Goal: Task Accomplishment & Management: Manage account settings

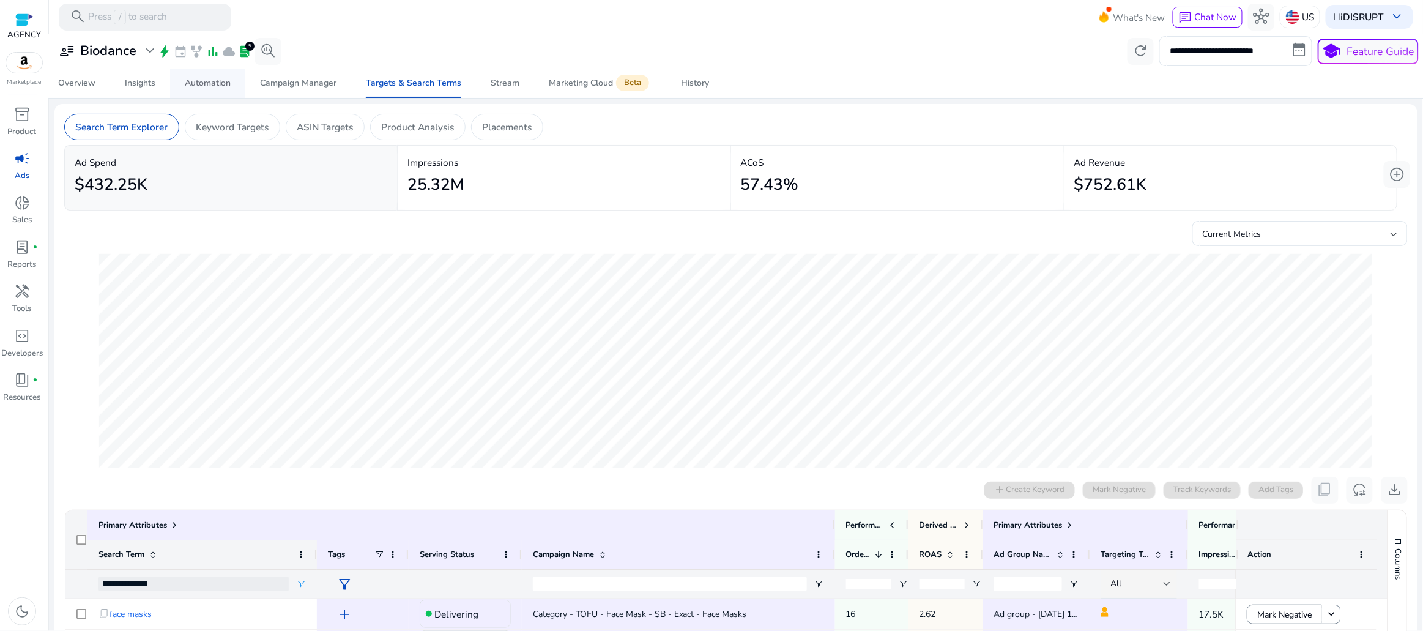
click at [227, 87] on div "Automation" at bounding box center [208, 83] width 46 height 9
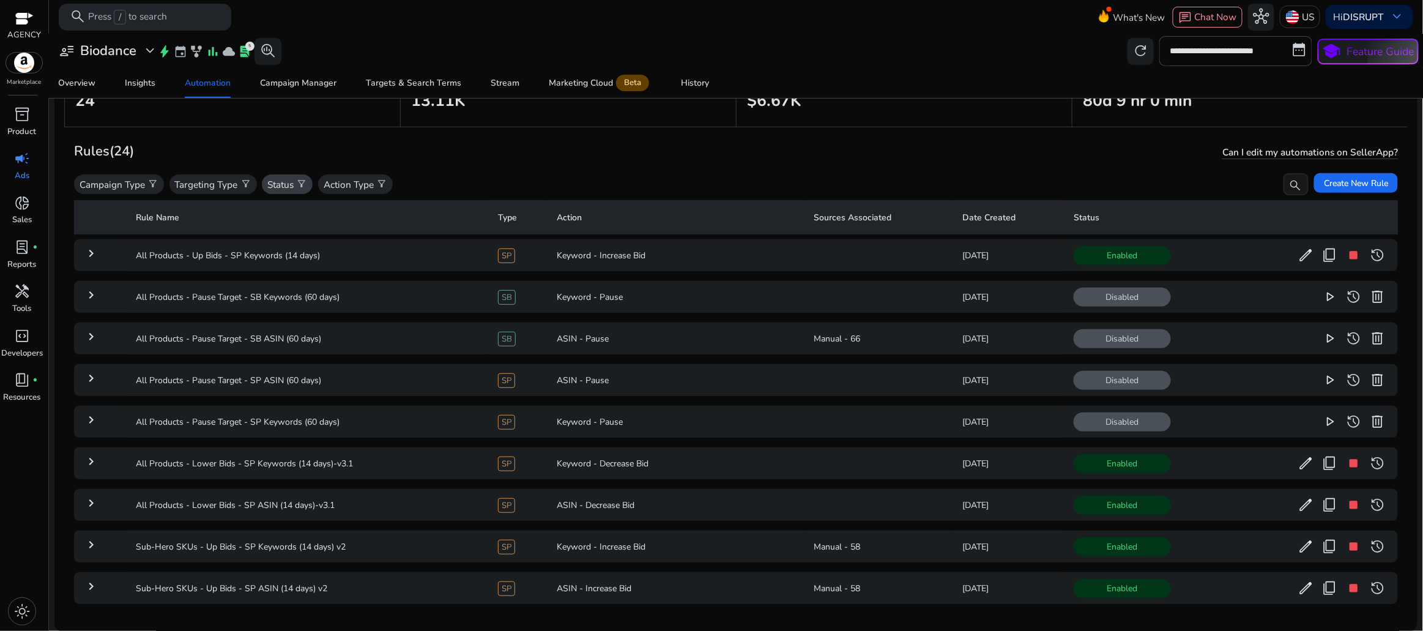
click at [287, 184] on p "Status" at bounding box center [280, 184] width 26 height 14
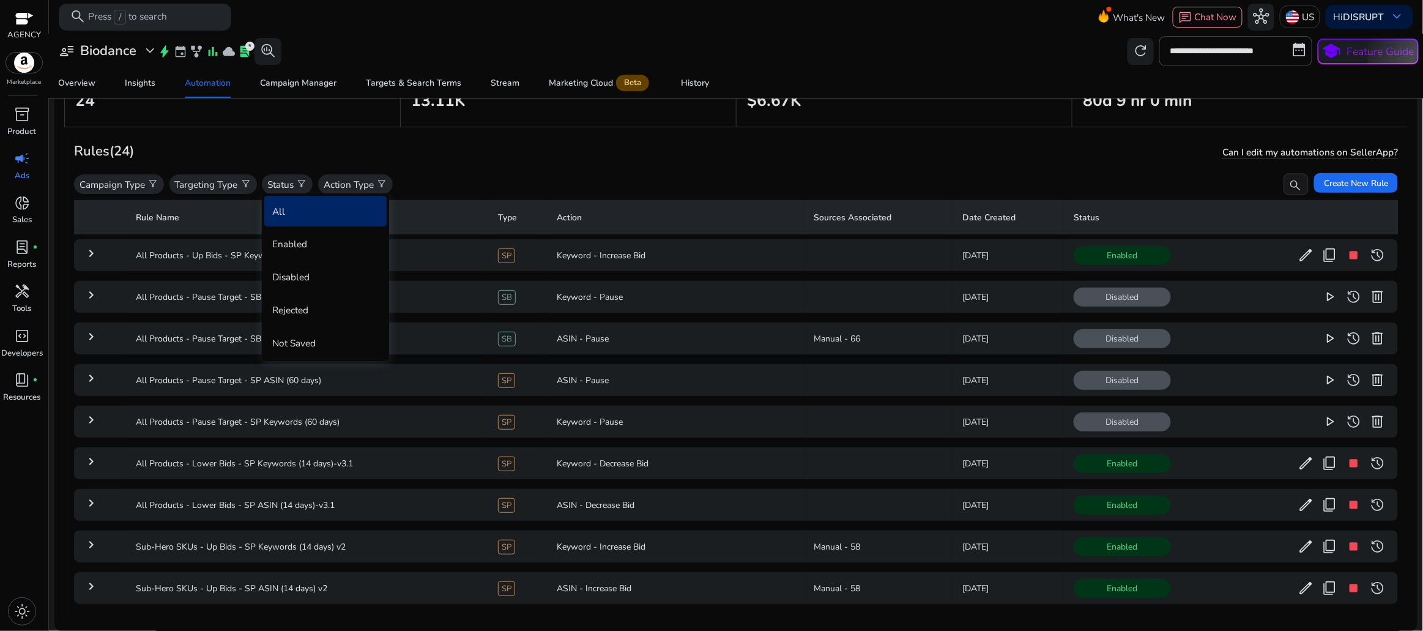
click at [359, 179] on div at bounding box center [711, 315] width 1423 height 631
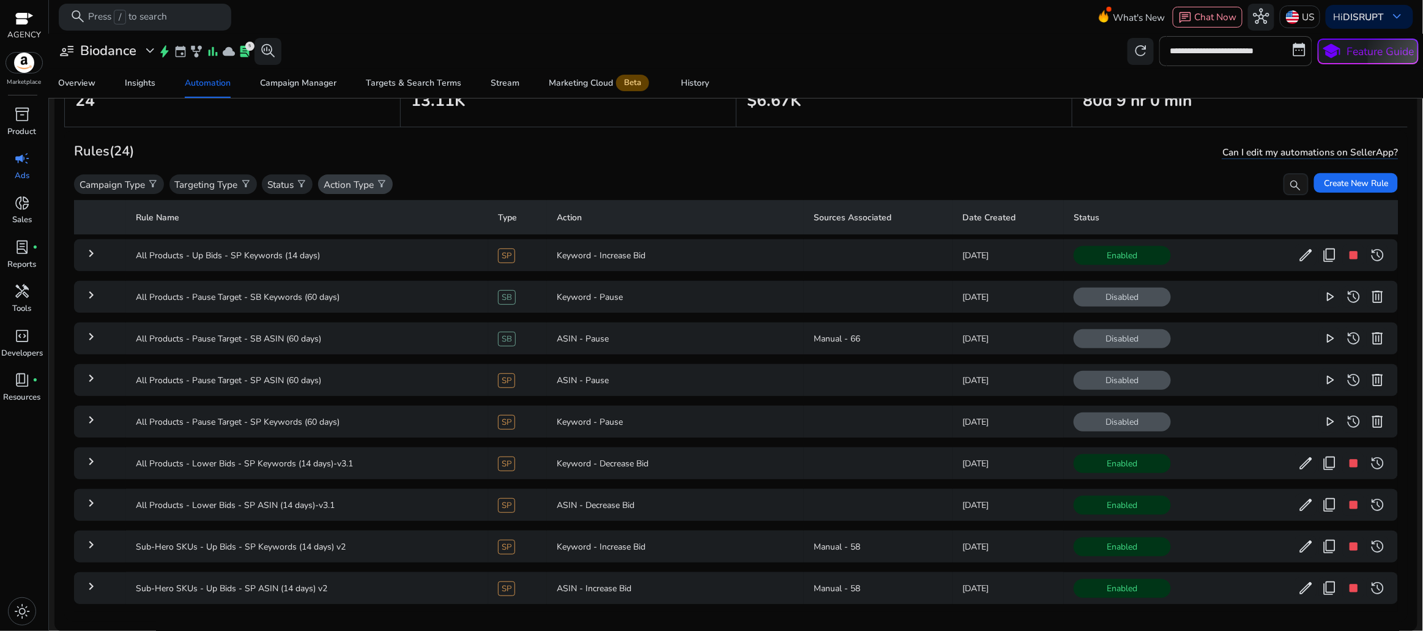
click at [374, 185] on div "Action Type filter_alt" at bounding box center [355, 184] width 75 height 20
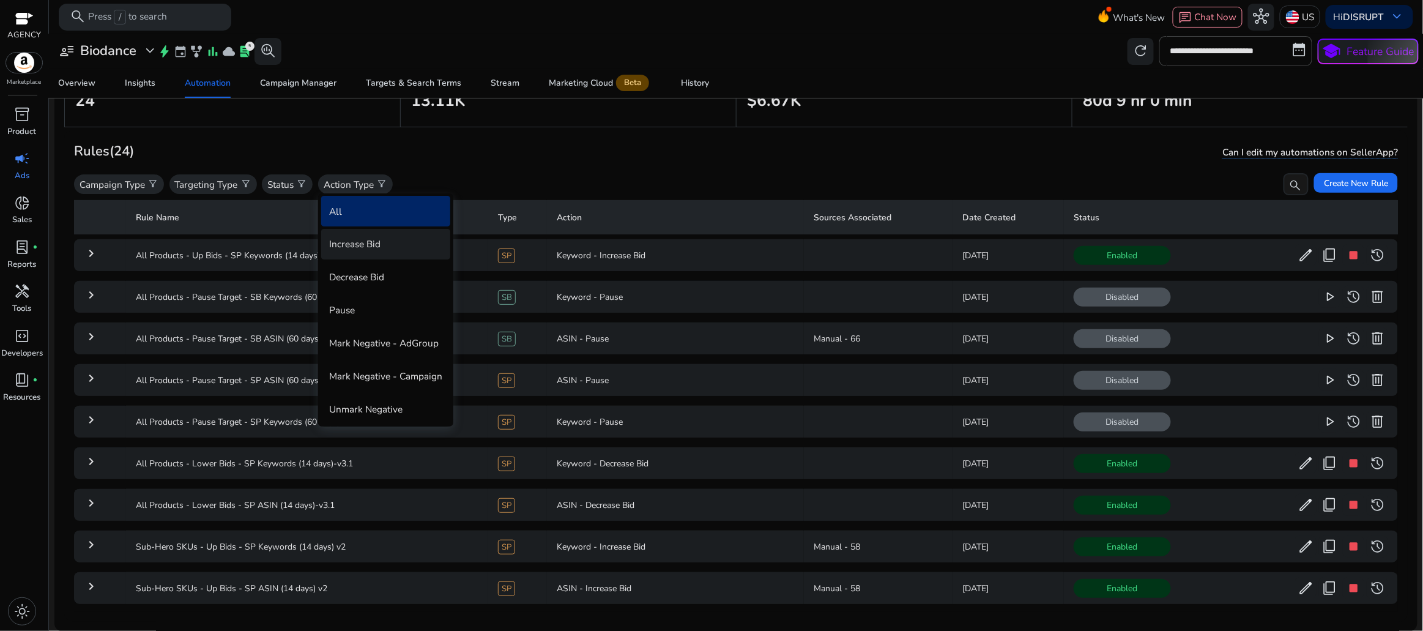
click at [373, 240] on div "Increase Bid" at bounding box center [385, 244] width 129 height 30
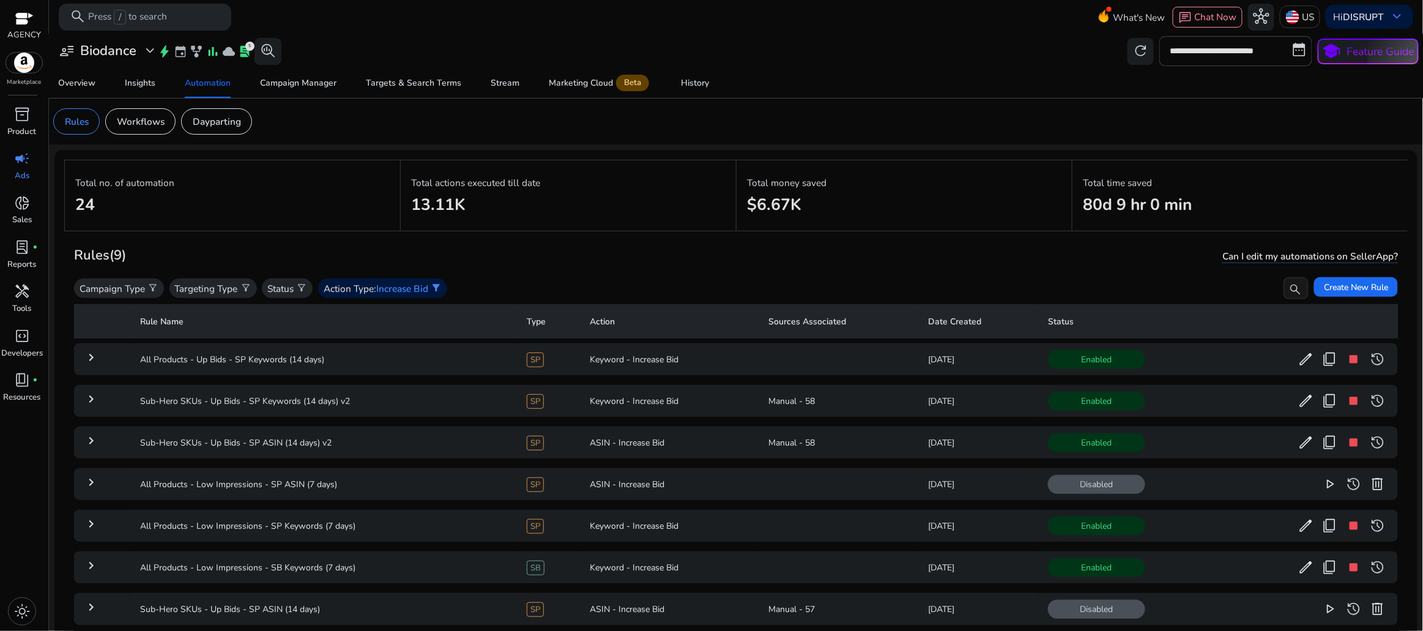
scroll to position [104, 0]
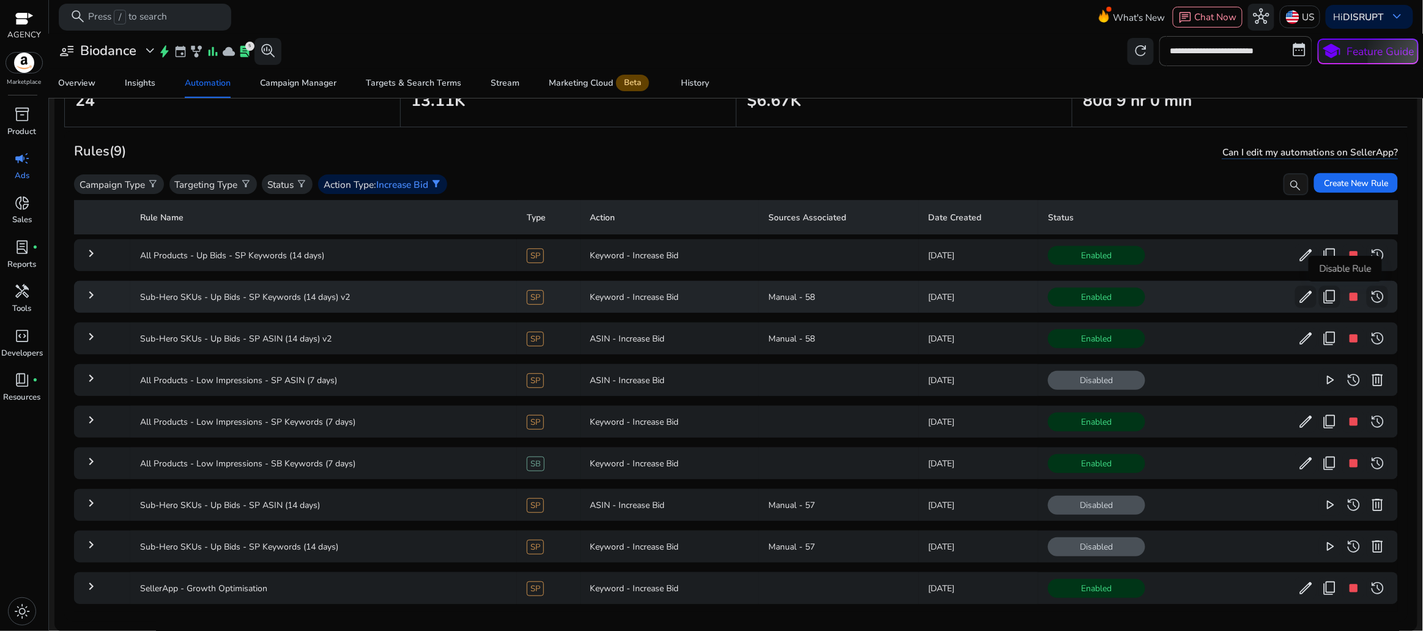
click at [1346, 293] on span "stop" at bounding box center [1354, 297] width 16 height 16
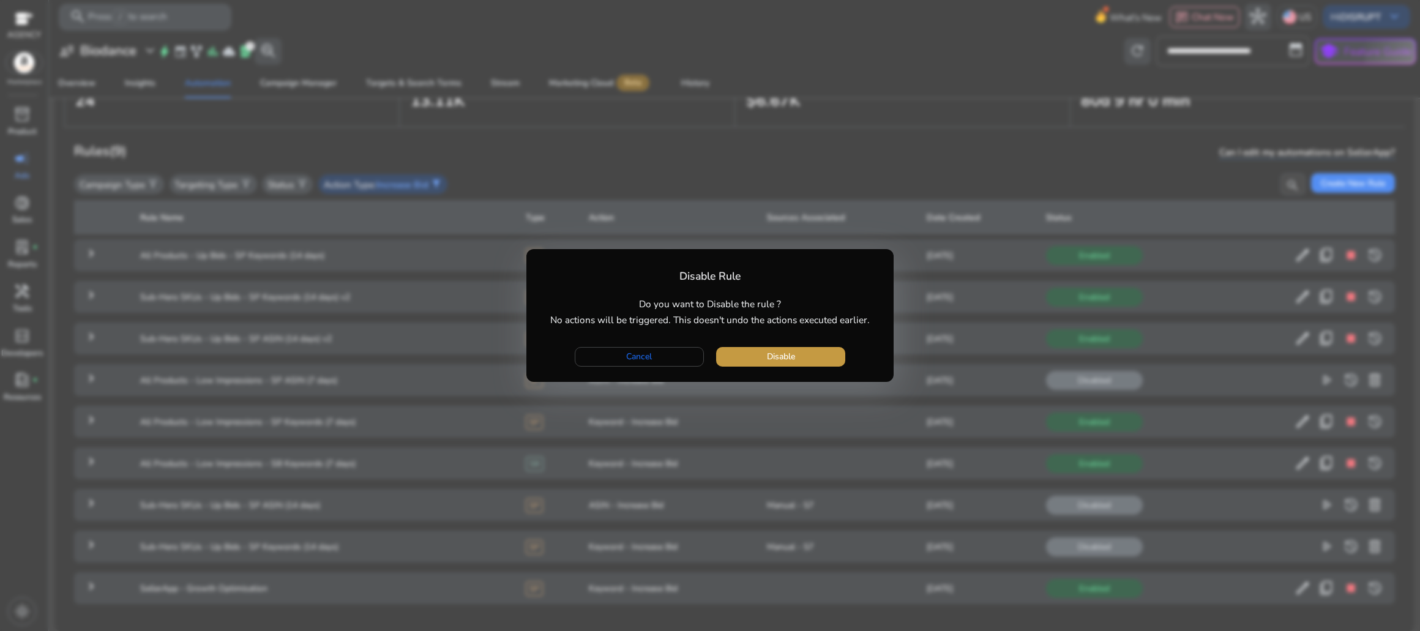
click at [802, 354] on span "button" at bounding box center [780, 356] width 129 height 29
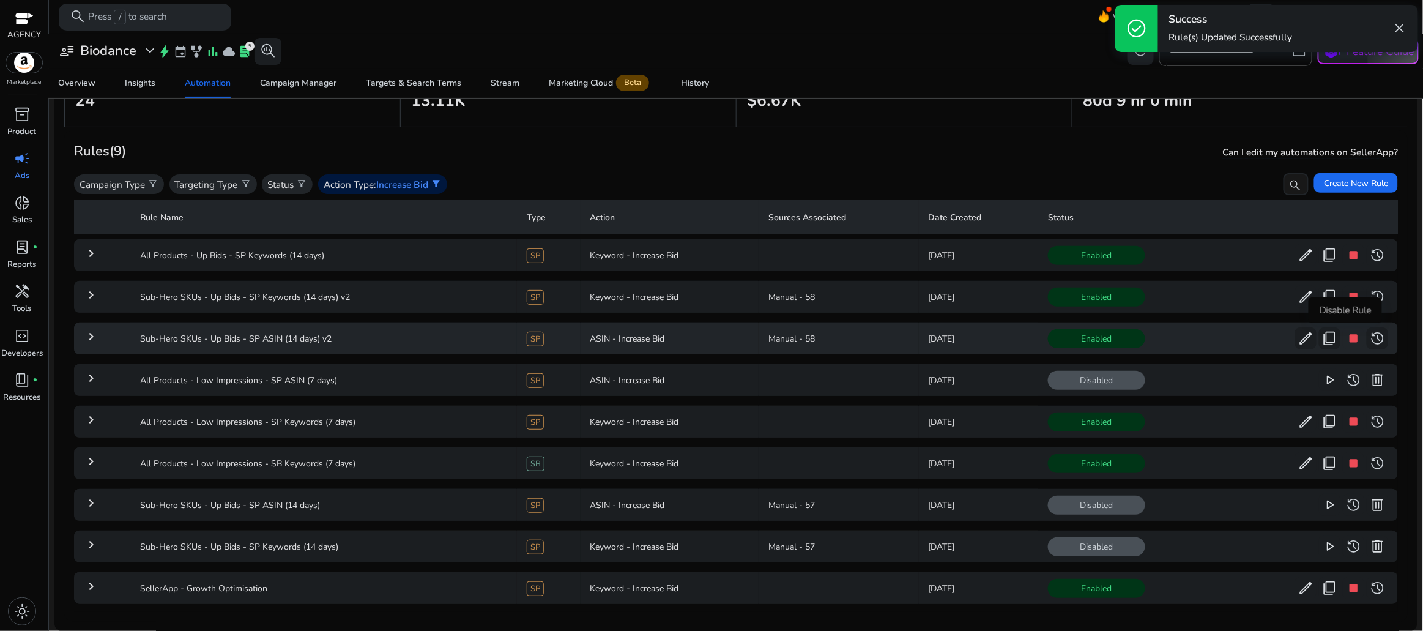
click at [1346, 341] on span "stop" at bounding box center [1354, 338] width 16 height 16
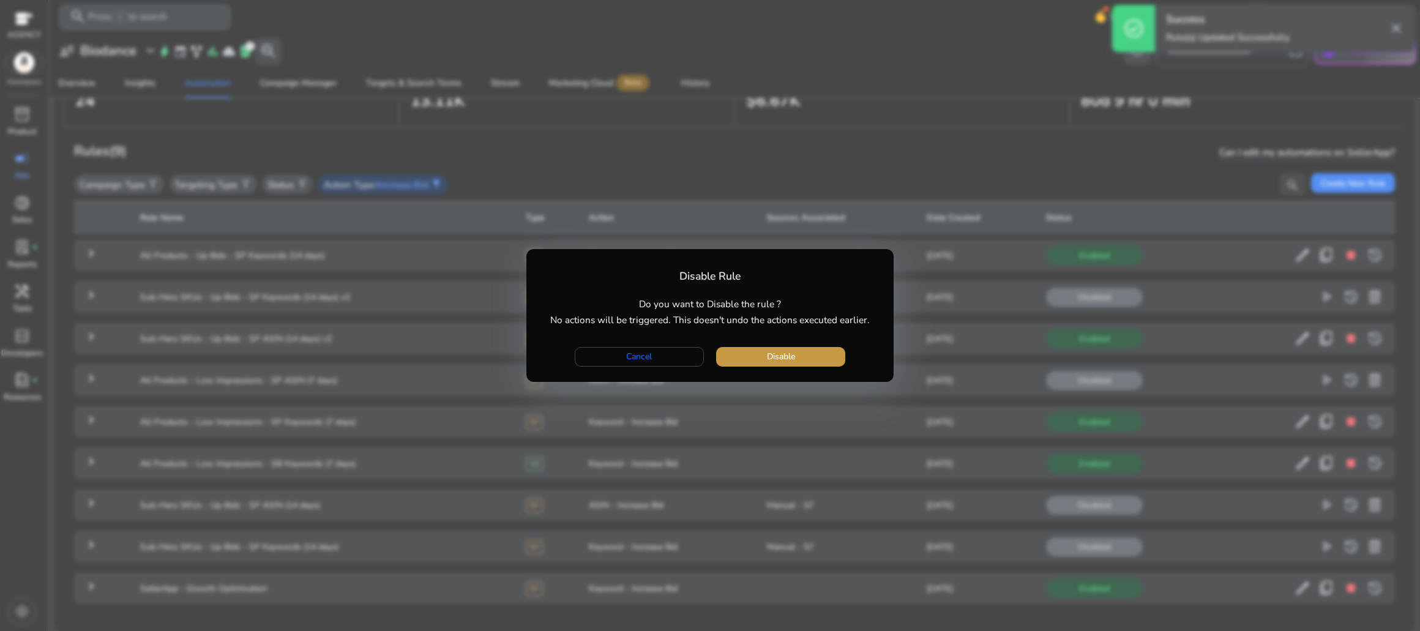
click at [811, 354] on span "button" at bounding box center [780, 356] width 129 height 29
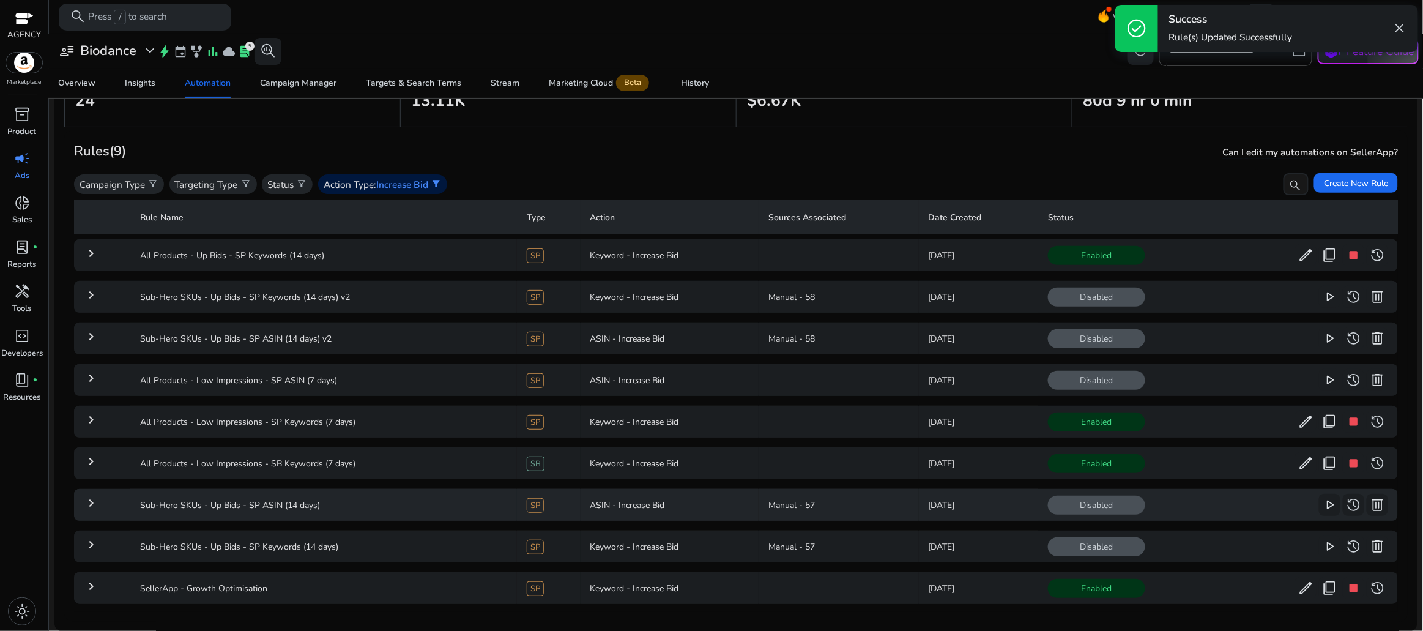
scroll to position [0, 0]
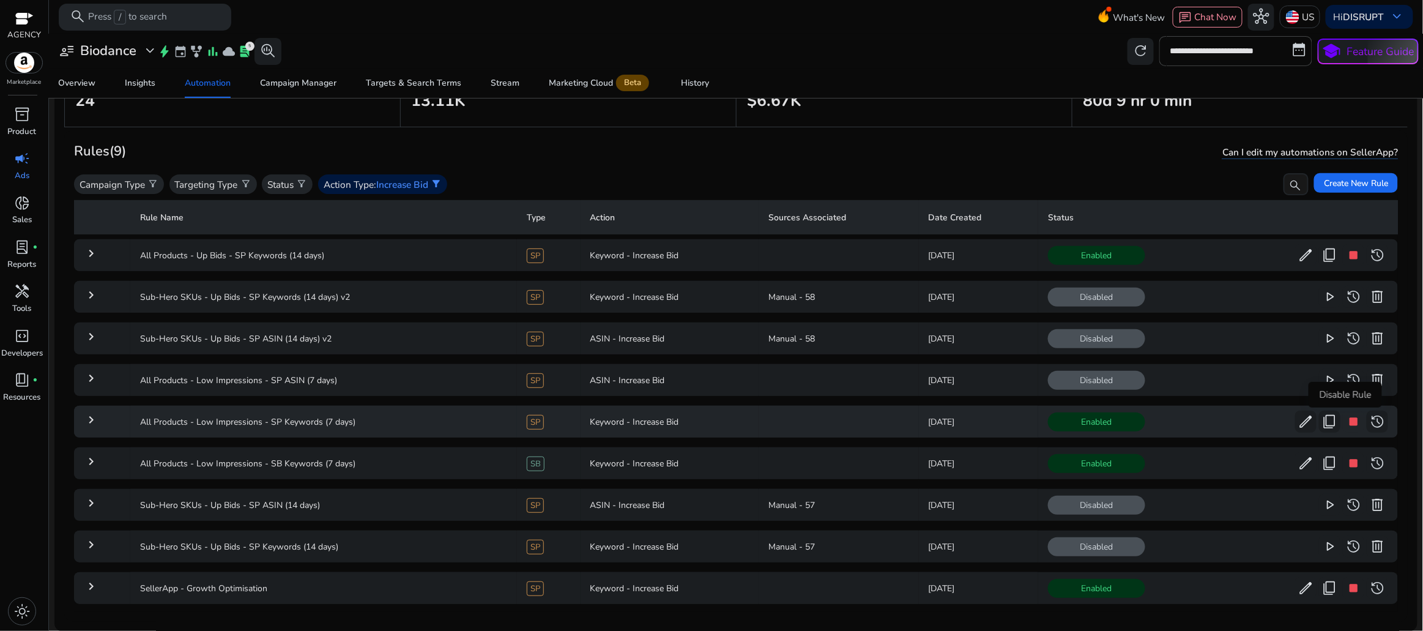
click at [1349, 426] on span "stop" at bounding box center [1354, 422] width 16 height 16
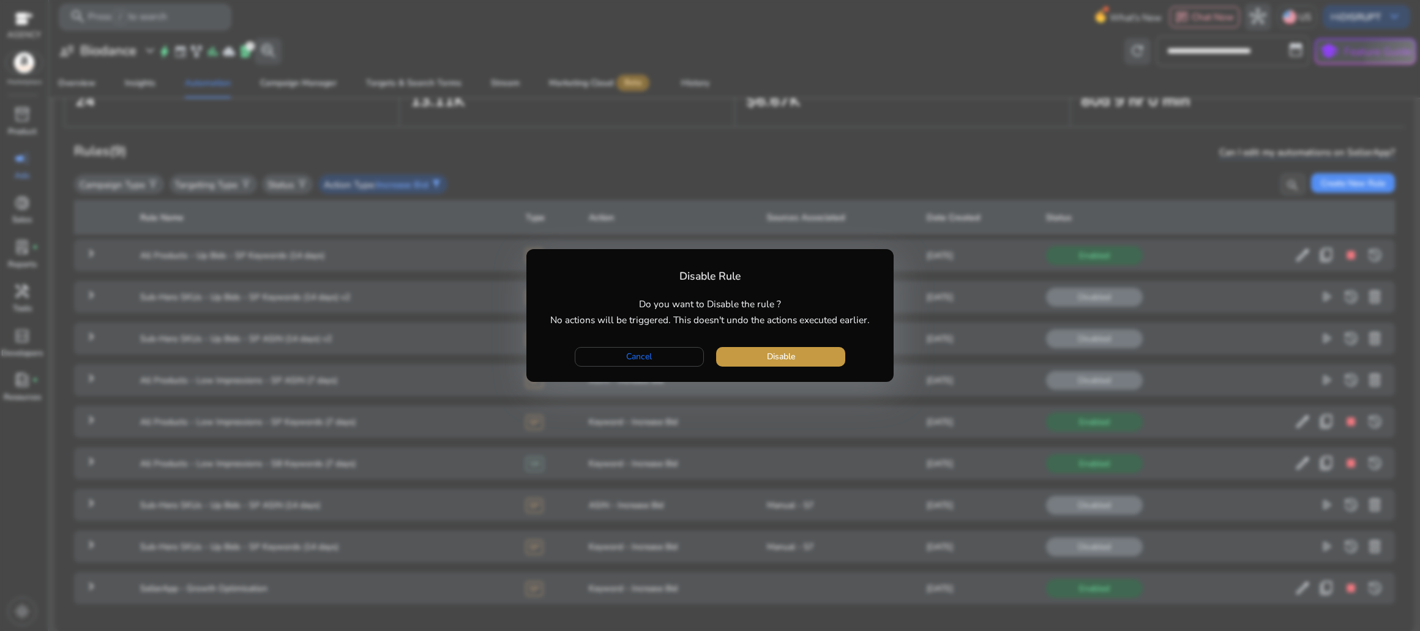
click at [826, 357] on span "button" at bounding box center [780, 356] width 129 height 29
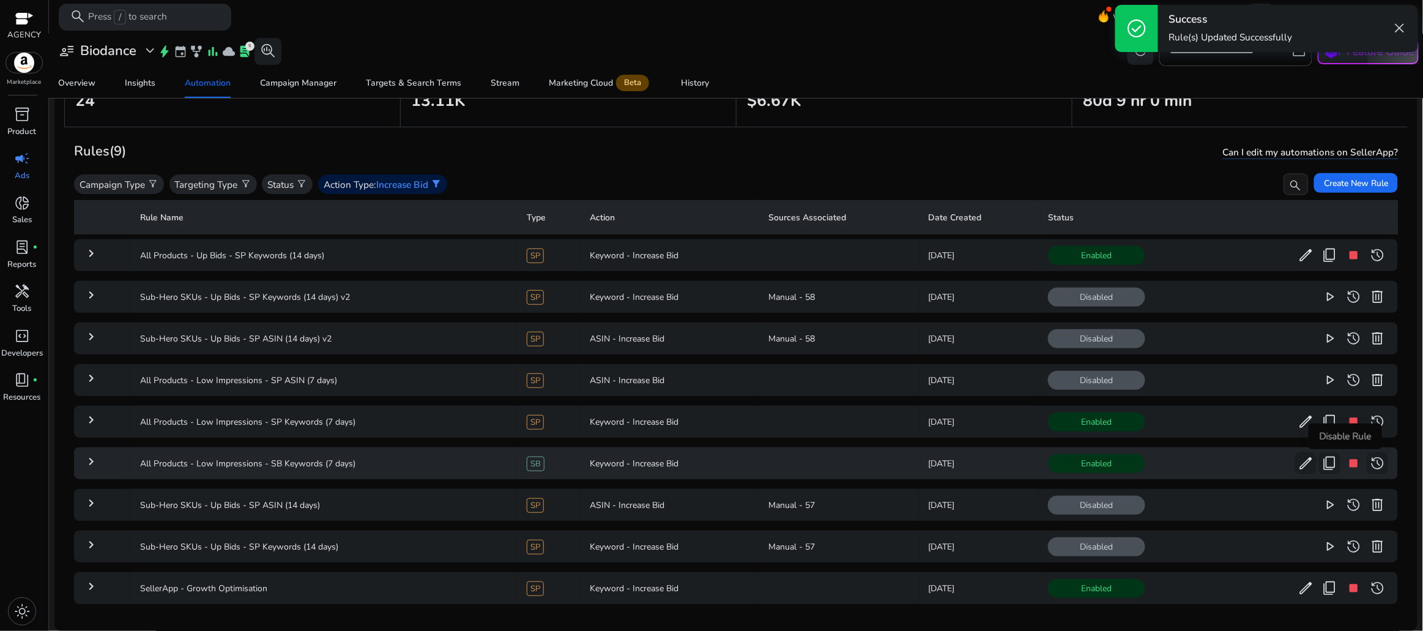
click at [1346, 465] on span "stop" at bounding box center [1354, 463] width 16 height 16
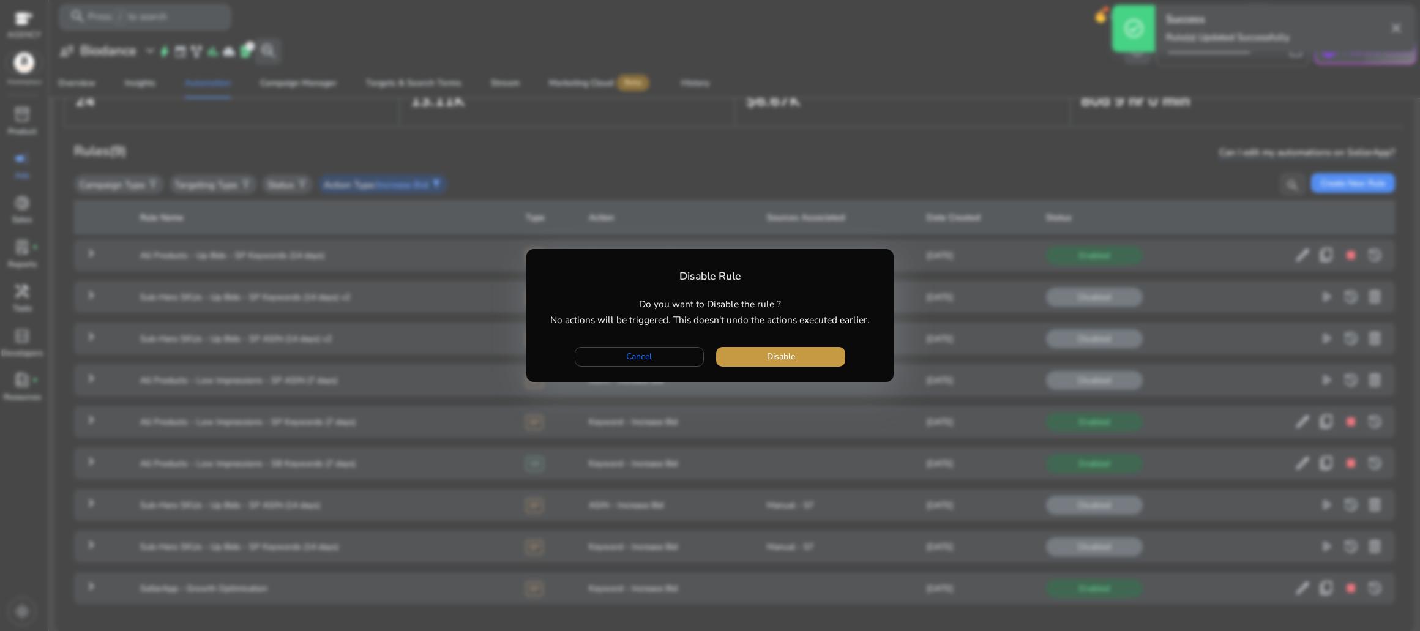
click at [781, 363] on span "button" at bounding box center [780, 356] width 129 height 29
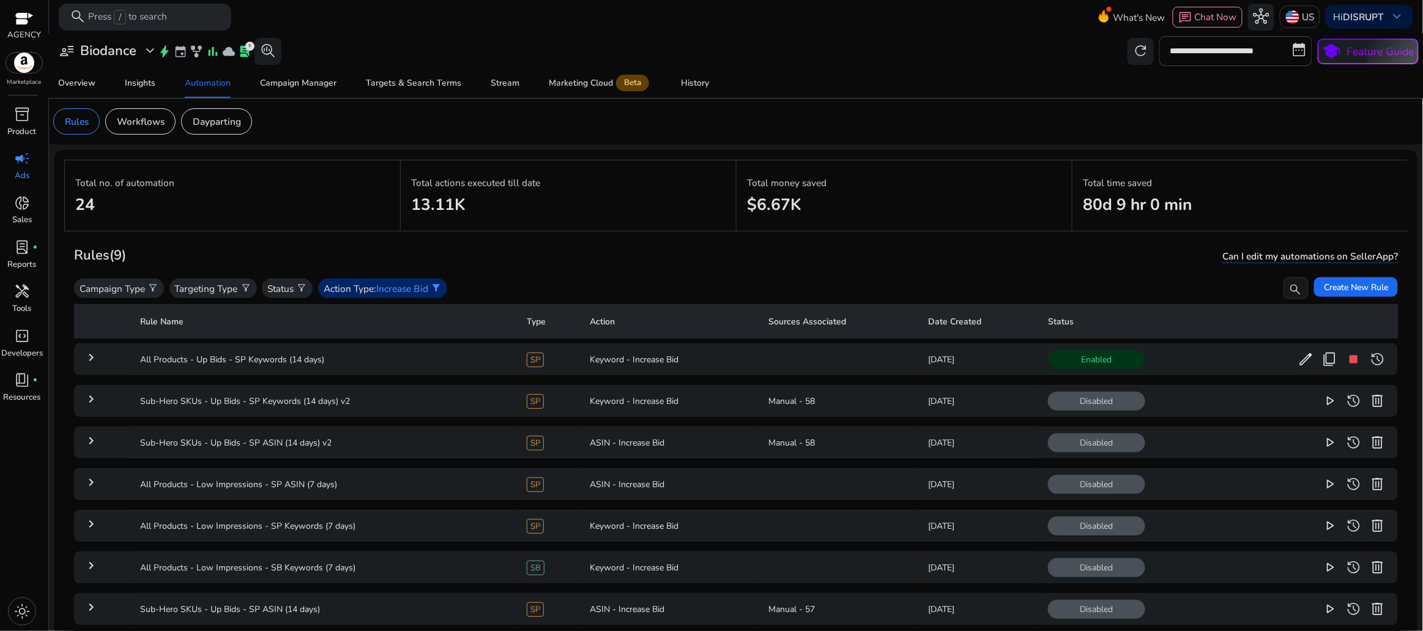
click at [419, 289] on span "Increase Bid" at bounding box center [402, 288] width 52 height 13
